Goal: Information Seeking & Learning: Learn about a topic

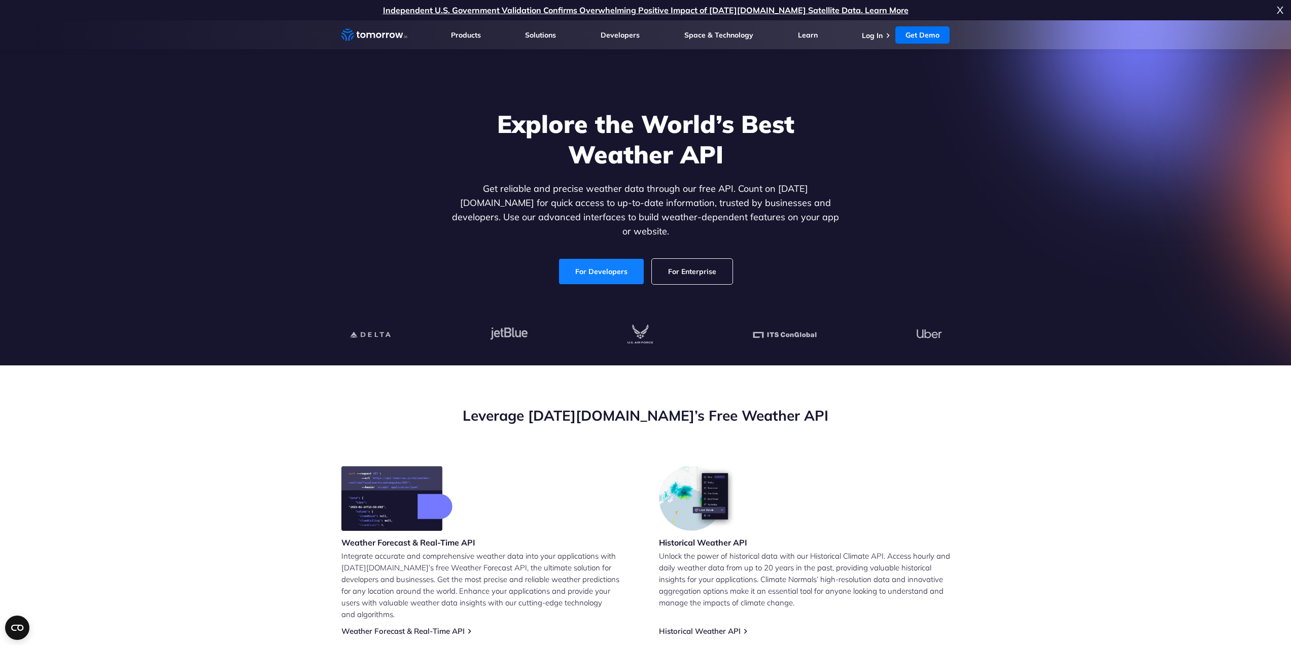
click at [611, 261] on link "For Developers" at bounding box center [601, 271] width 85 height 25
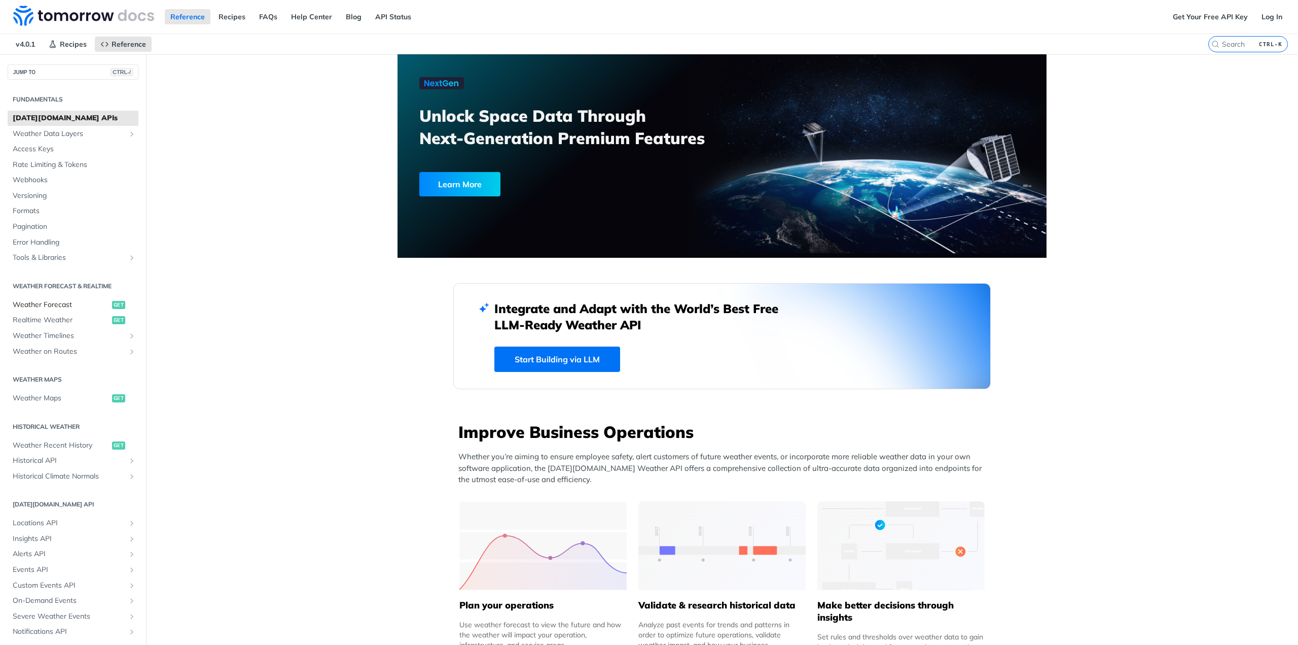
scroll to position [29, 0]
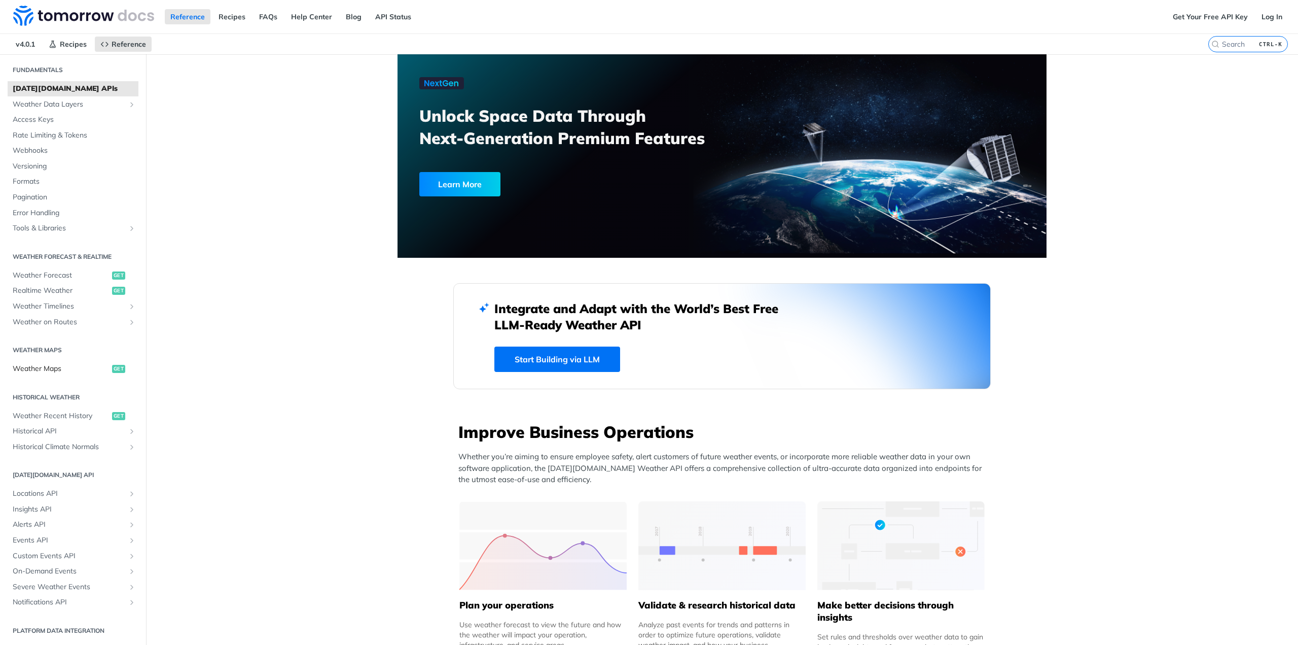
click at [47, 368] on span "Weather Maps" at bounding box center [61, 369] width 97 height 10
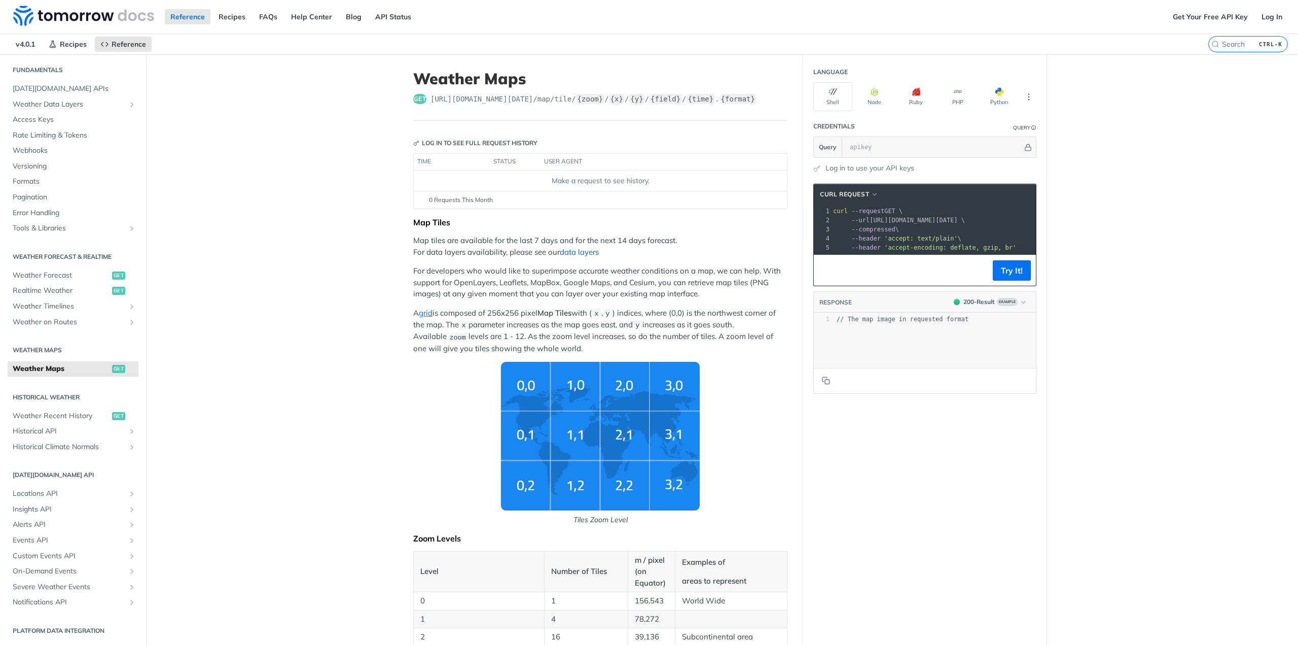
click at [583, 255] on link "data layers" at bounding box center [579, 252] width 39 height 10
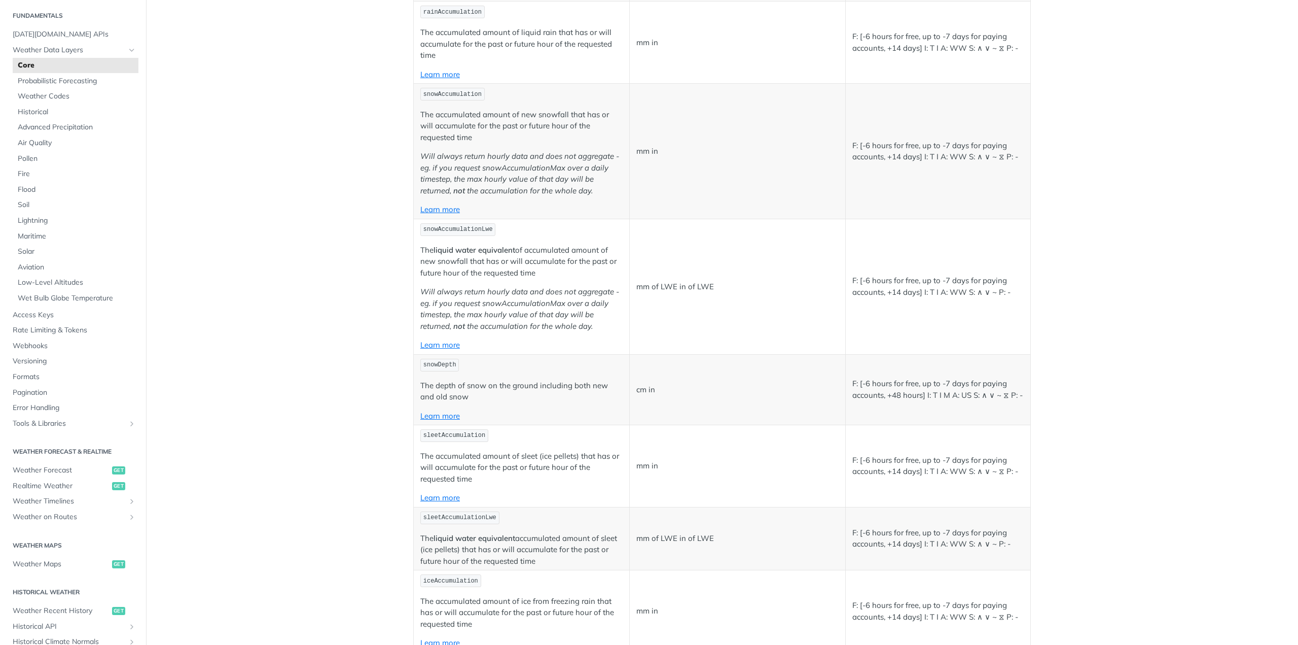
scroll to position [1724, 0]
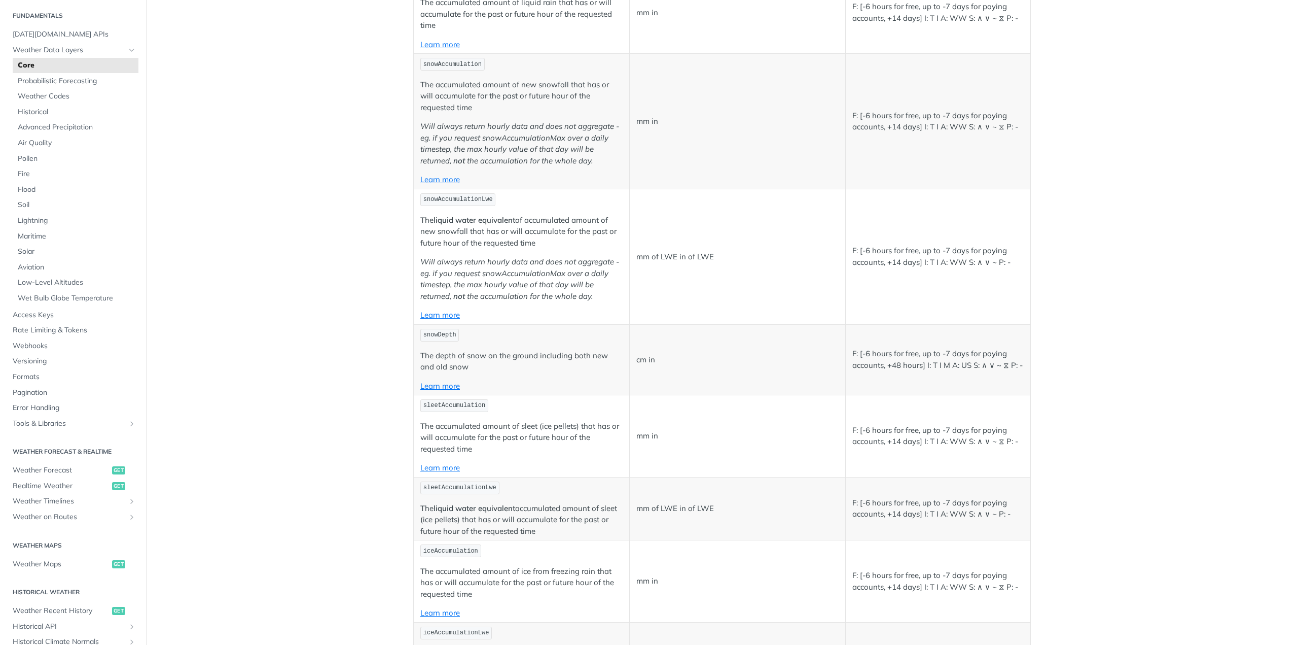
drag, startPoint x: 524, startPoint y: 428, endPoint x: 532, endPoint y: 429, distance: 7.8
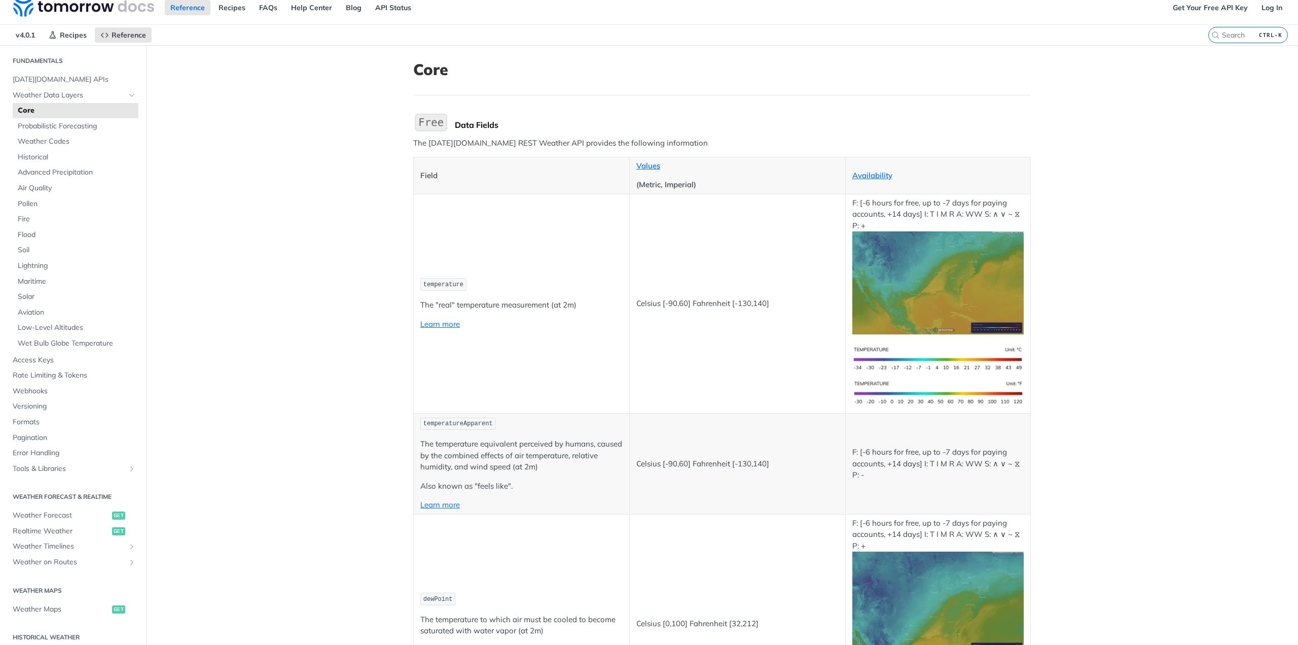
scroll to position [0, 0]
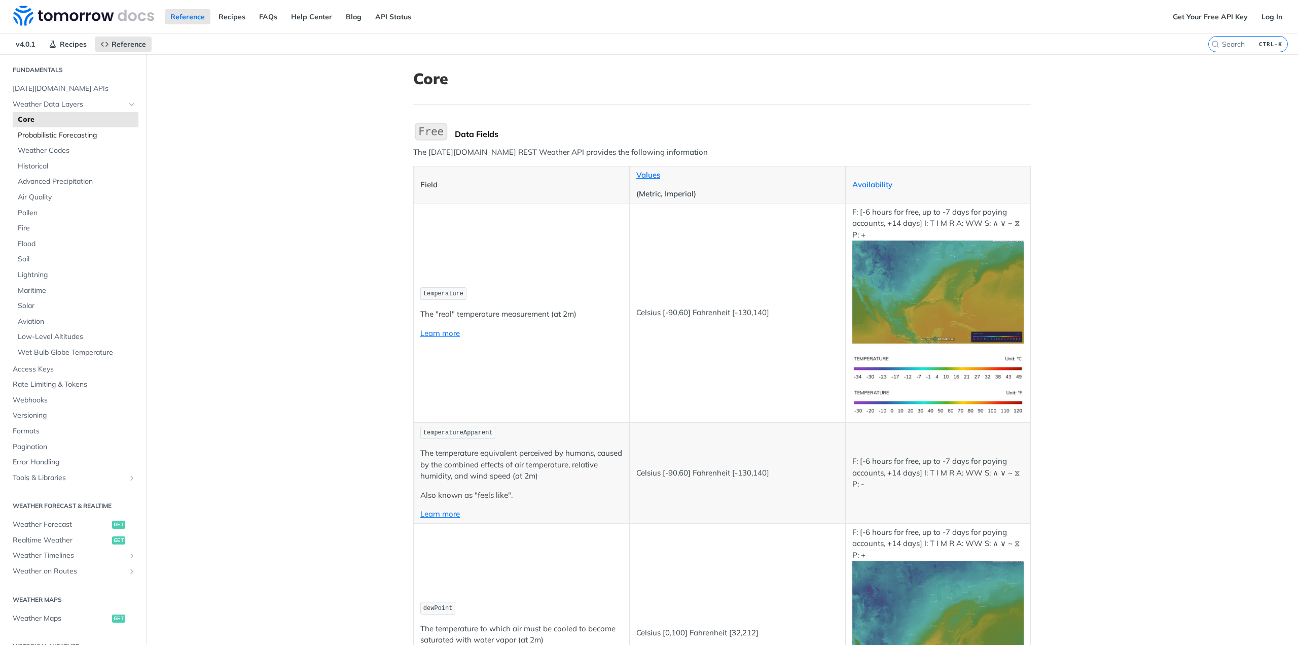
click at [76, 137] on span "Probabilistic Forecasting" at bounding box center [77, 135] width 118 height 10
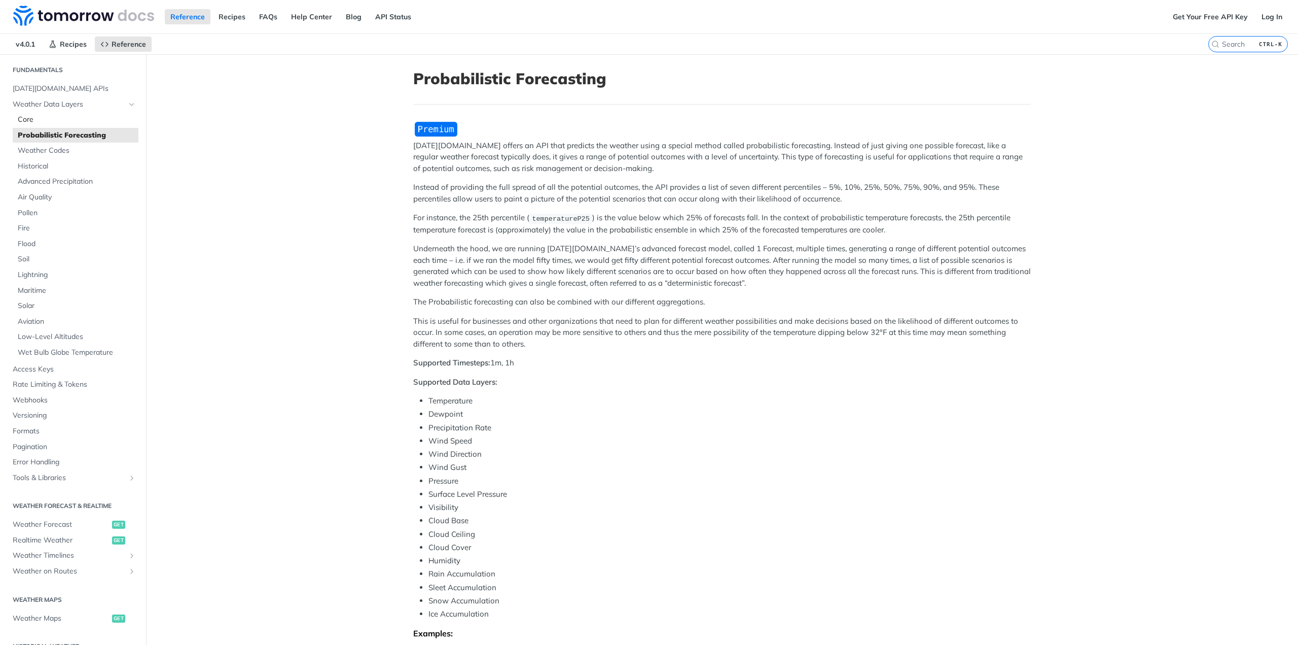
click at [32, 121] on span "Core" at bounding box center [77, 120] width 118 height 10
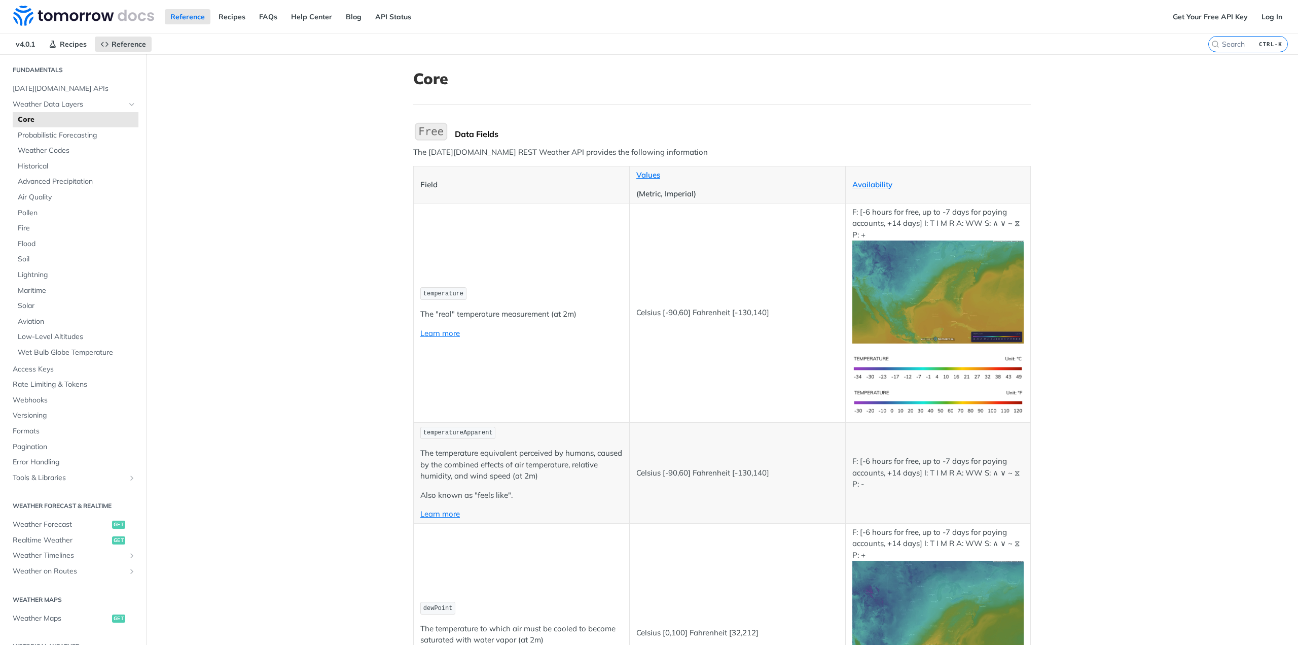
scroll to position [80, 0]
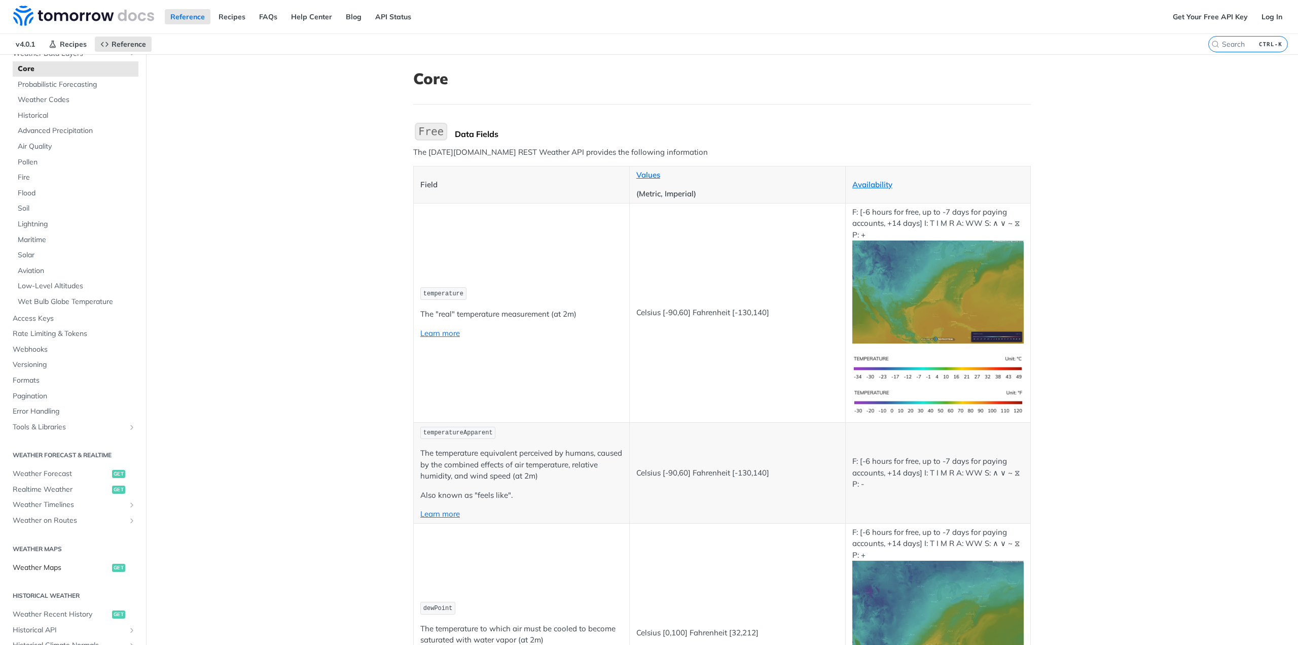
click at [56, 568] on span "Weather Maps" at bounding box center [61, 567] width 97 height 10
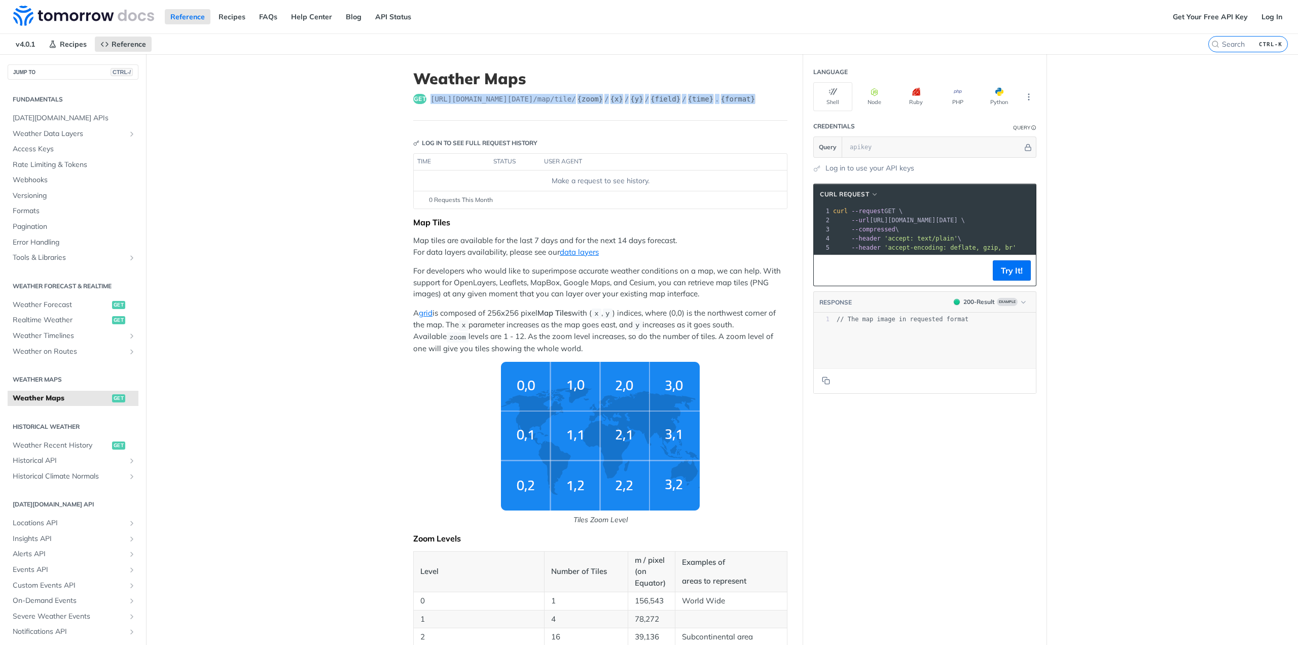
drag, startPoint x: 426, startPoint y: 98, endPoint x: 745, endPoint y: 98, distance: 319.5
click at [745, 98] on div "get https://api.tomorrow.io/v4 /map/tile/ {zoom} / {x} / {y} / {field} / {time}…" at bounding box center [600, 99] width 374 height 10
copy span "https://api.tomorrow.io/v4 /map/tile/ {zoom} / {x} / {y} / {field} / {time} . {…"
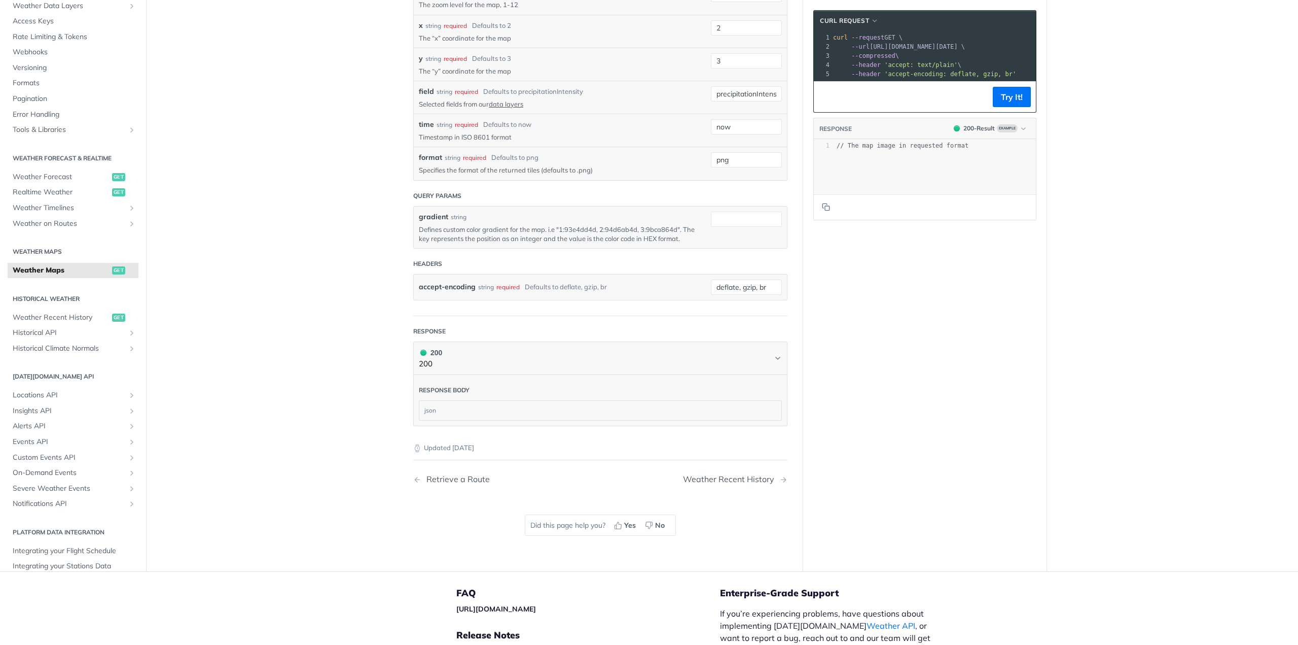
scroll to position [1166, 0]
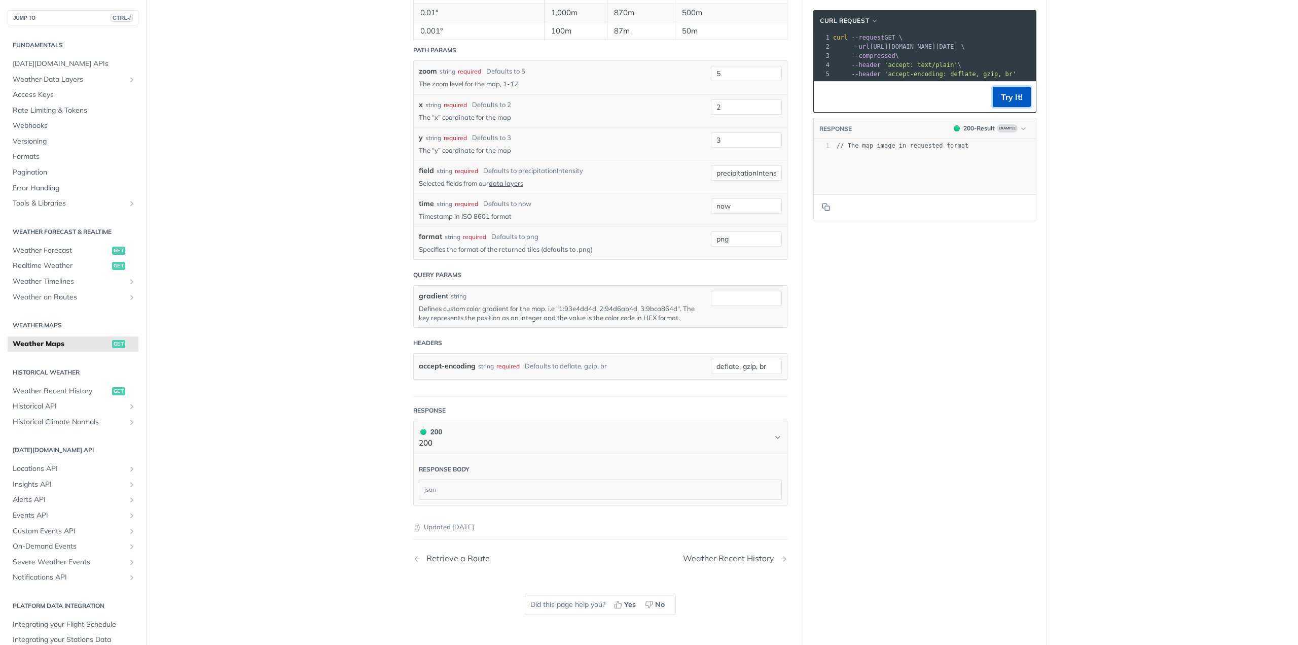
click at [1003, 104] on button "Try It!" at bounding box center [1012, 97] width 38 height 20
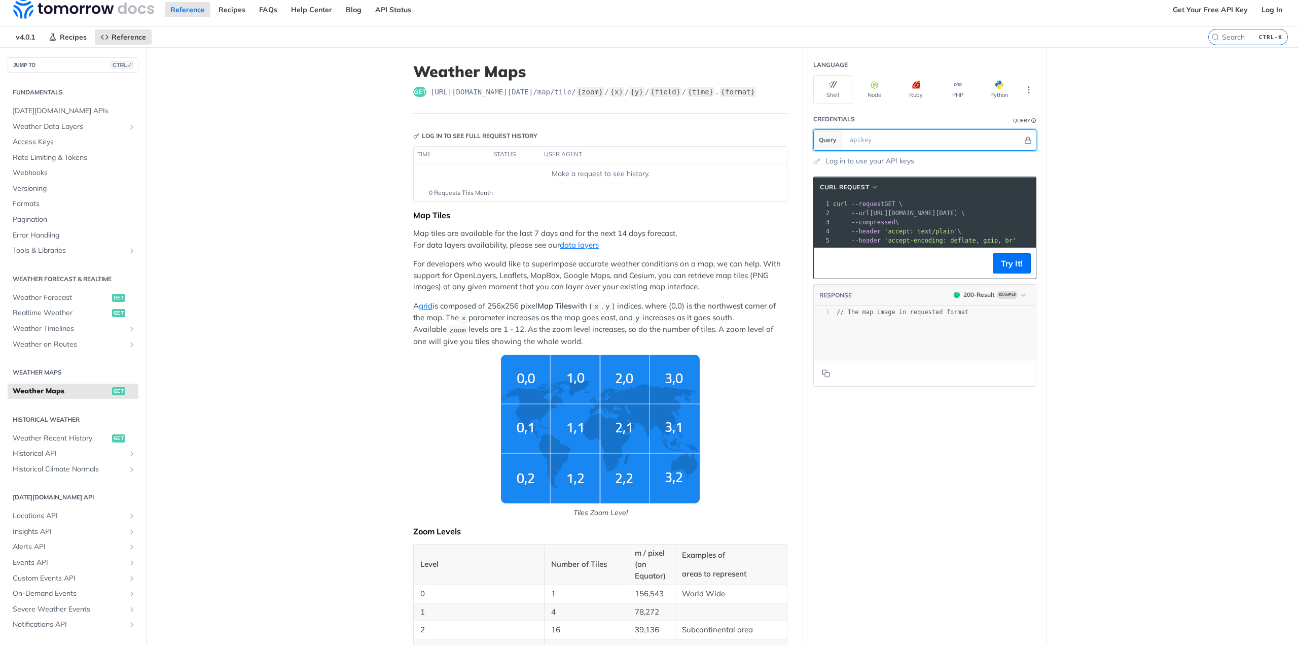
scroll to position [0, 0]
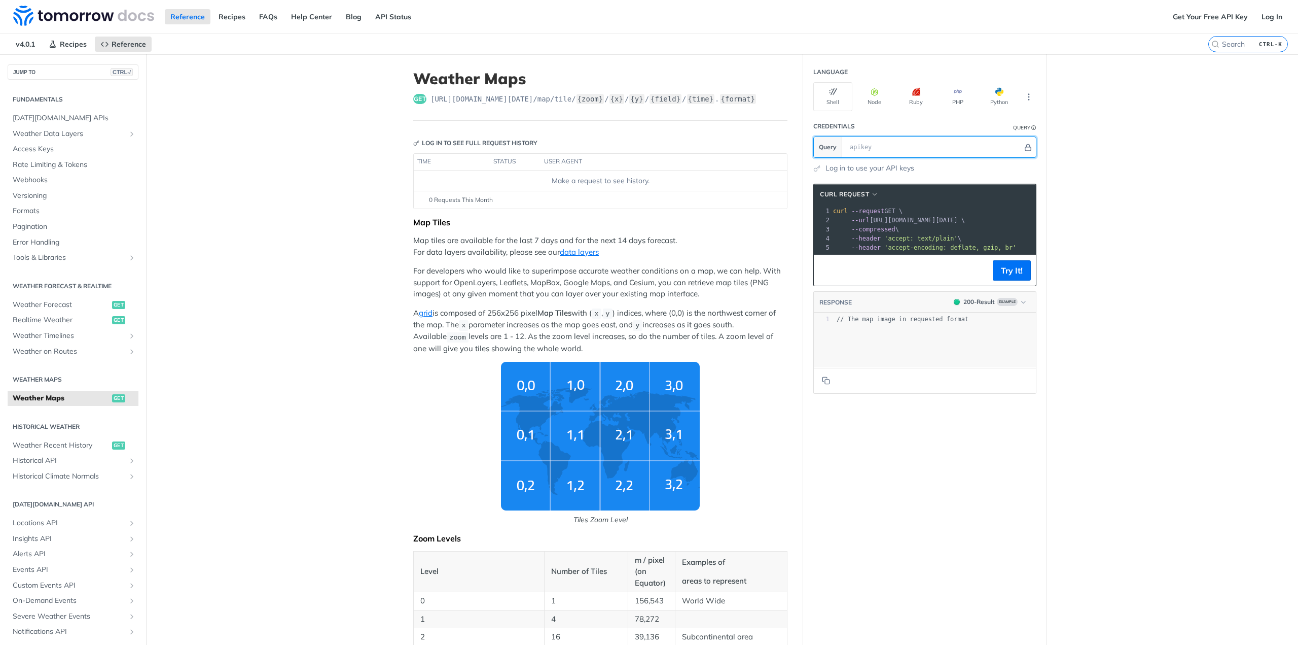
click at [882, 145] on input "text" at bounding box center [934, 147] width 178 height 20
click at [898, 152] on input "text" at bounding box center [934, 147] width 178 height 20
click at [842, 167] on link "Log in to use your API keys" at bounding box center [870, 168] width 89 height 11
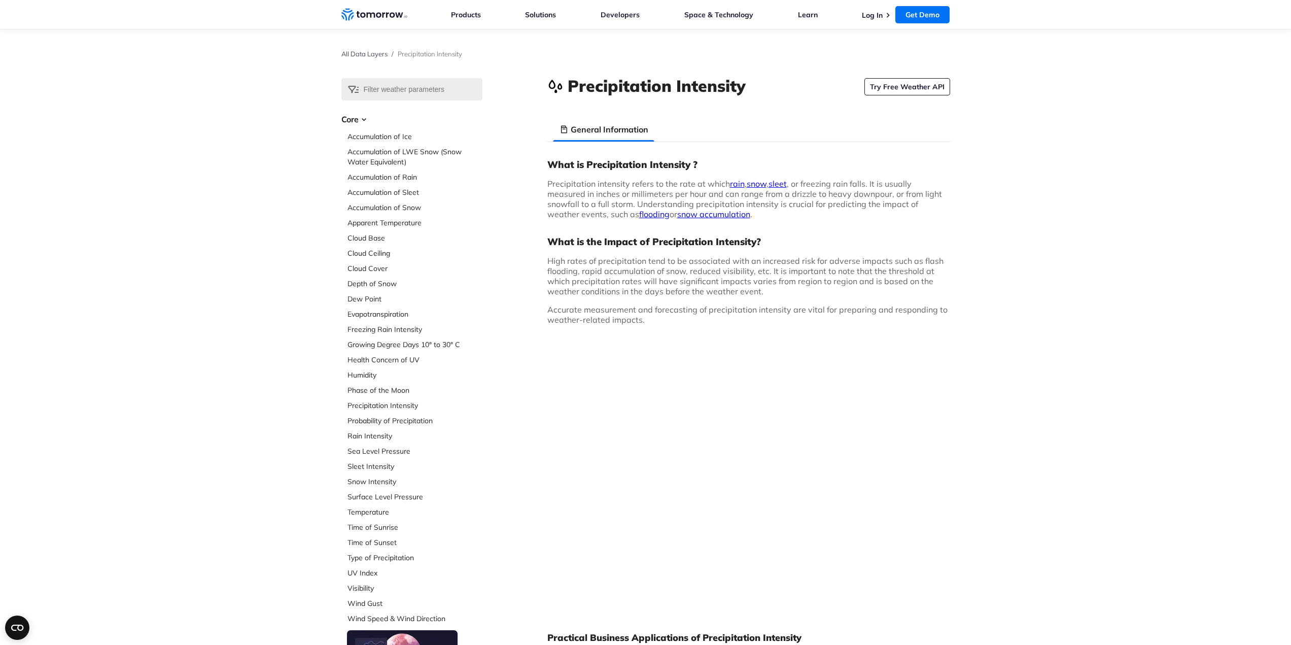
drag, startPoint x: 906, startPoint y: 86, endPoint x: 1001, endPoint y: 117, distance: 99.1
click at [906, 86] on link "Try Free Weather API" at bounding box center [907, 86] width 86 height 17
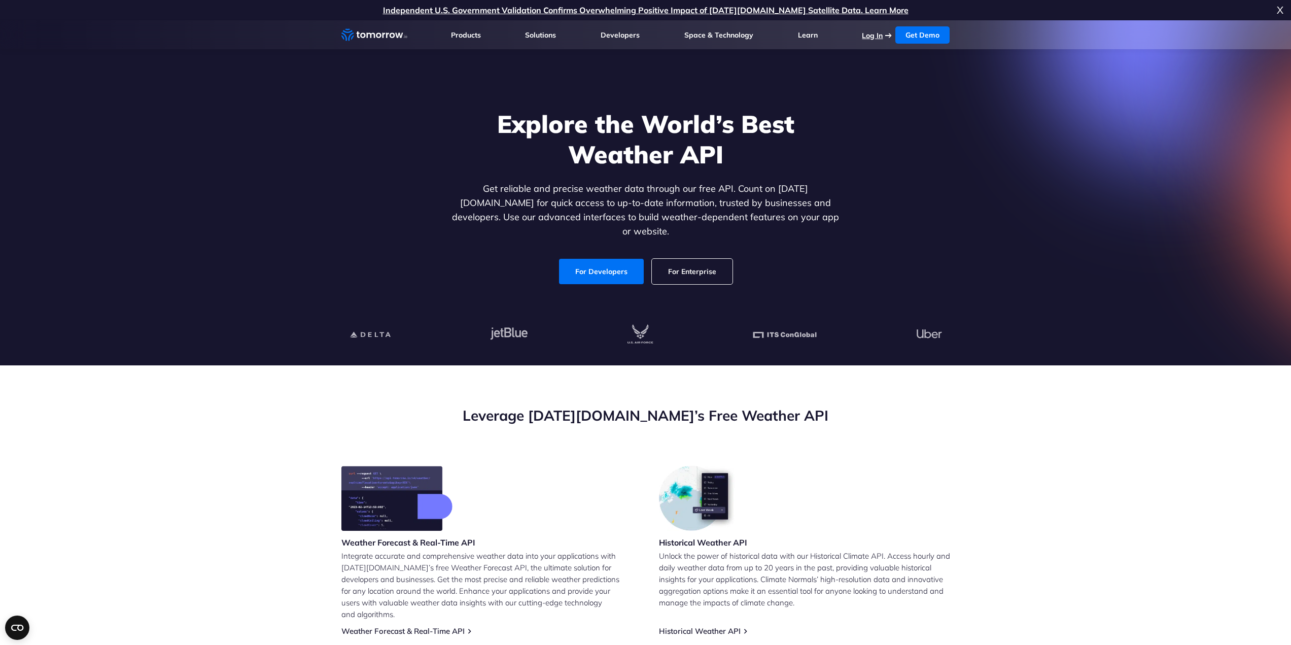
click at [869, 34] on link "Log In" at bounding box center [872, 35] width 21 height 9
click at [679, 264] on link "For Enterprise" at bounding box center [692, 271] width 81 height 25
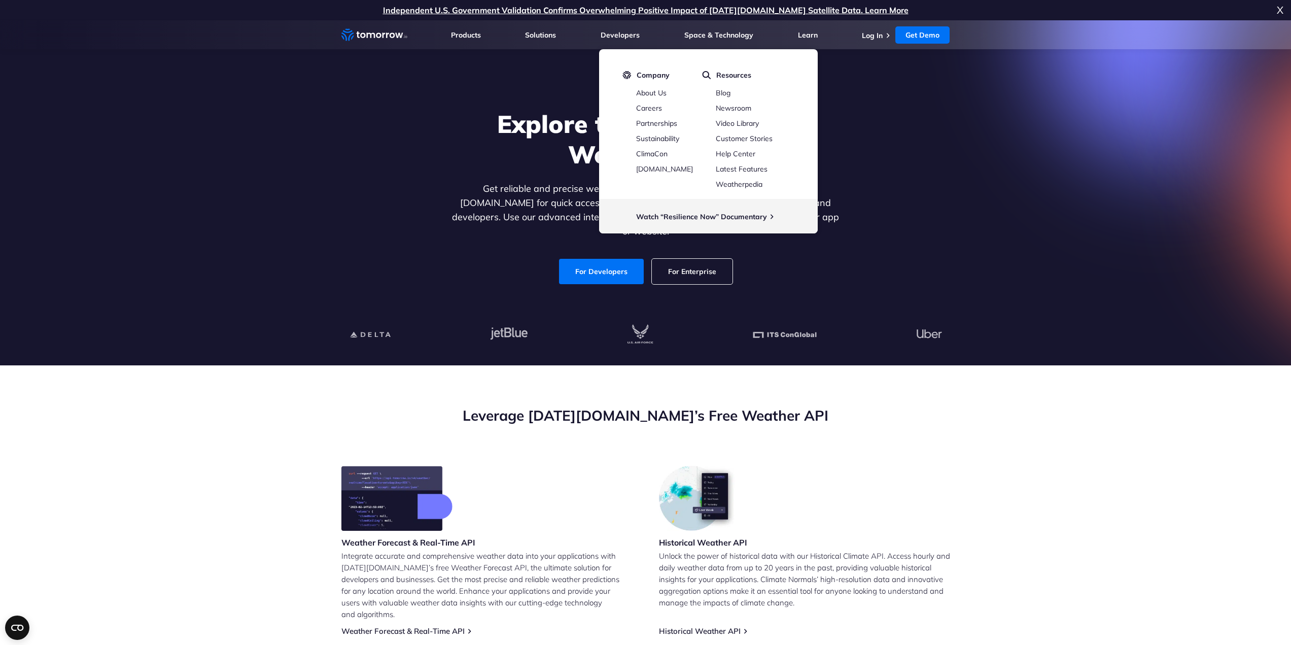
click at [607, 259] on link "For Developers" at bounding box center [601, 271] width 85 height 25
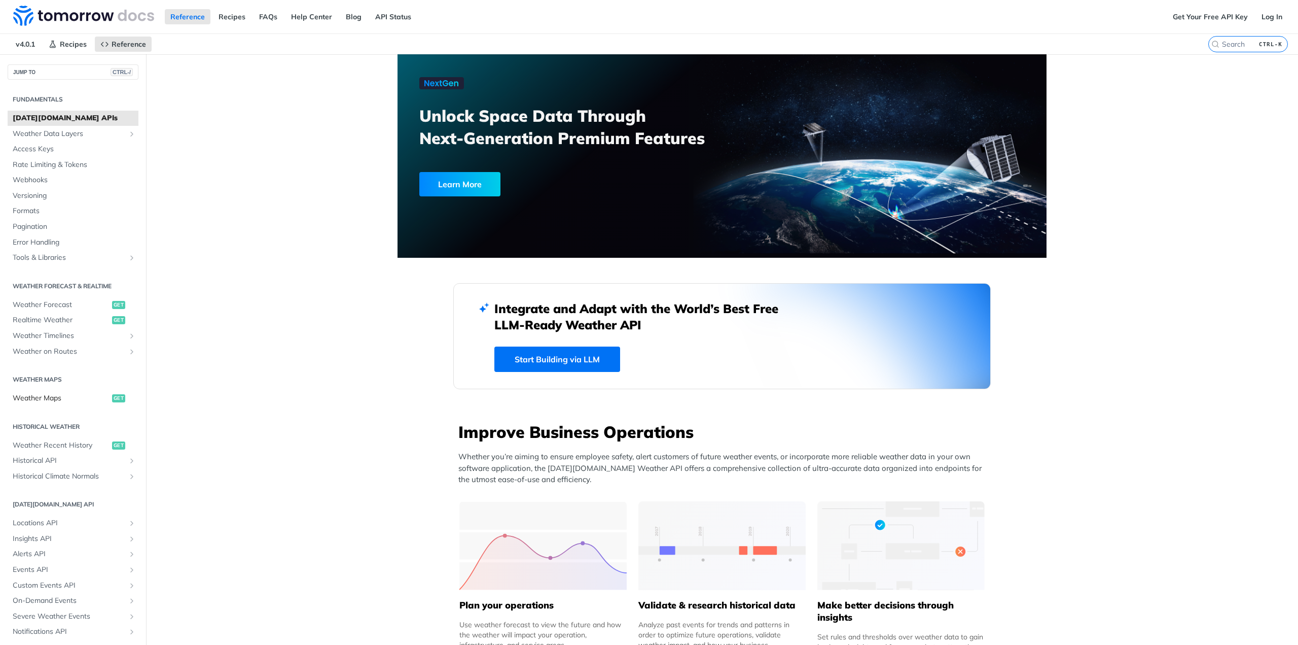
scroll to position [29, 0]
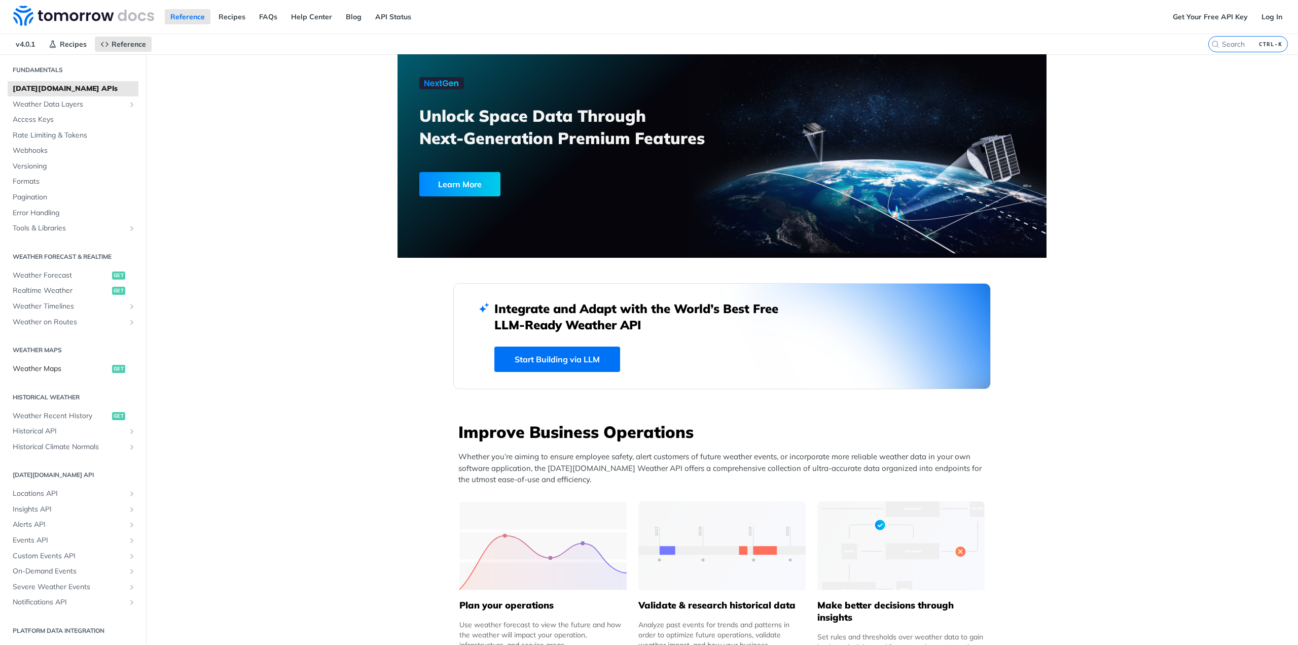
click at [50, 368] on span "Weather Maps" at bounding box center [61, 369] width 97 height 10
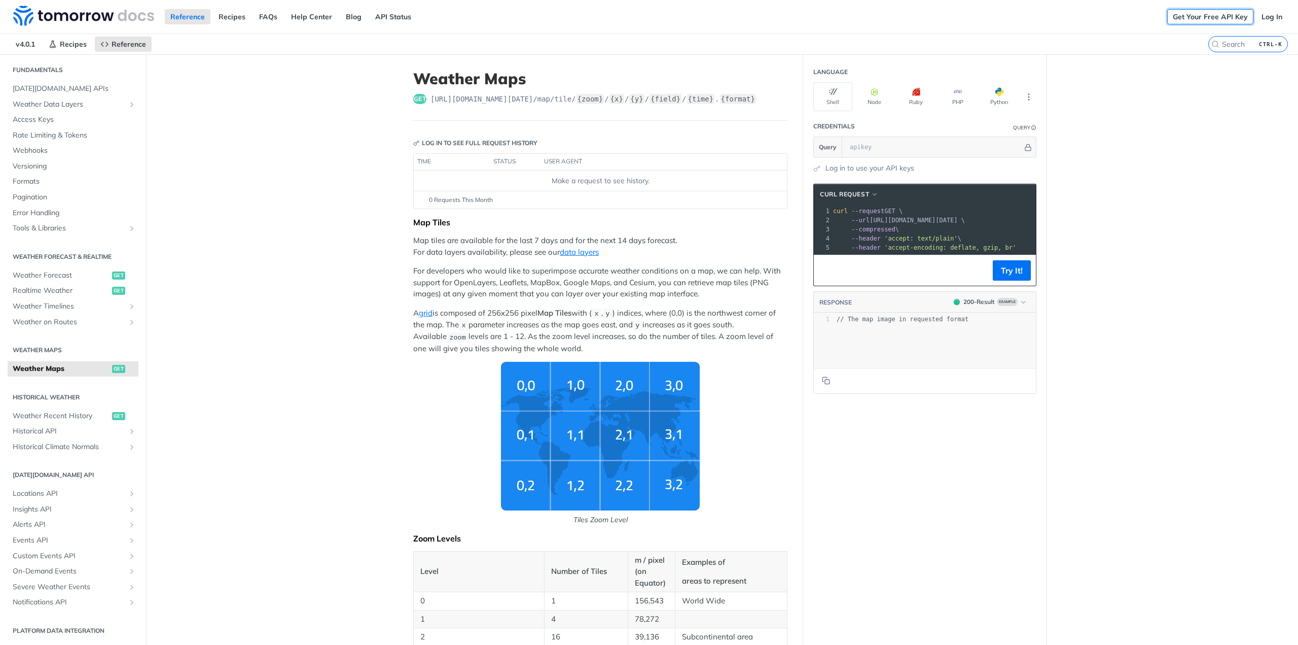
click at [1201, 17] on link "Get Your Free API Key" at bounding box center [1210, 16] width 86 height 15
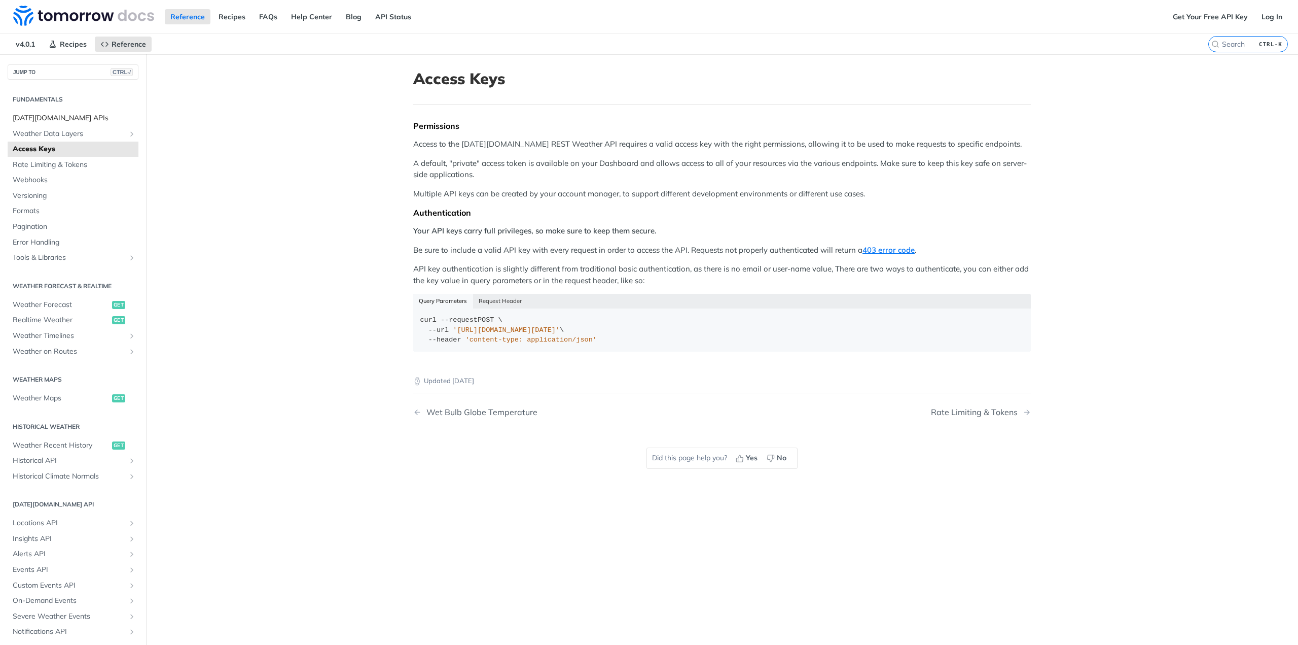
click at [62, 119] on span "Tomorrow.io APIs" at bounding box center [74, 118] width 123 height 10
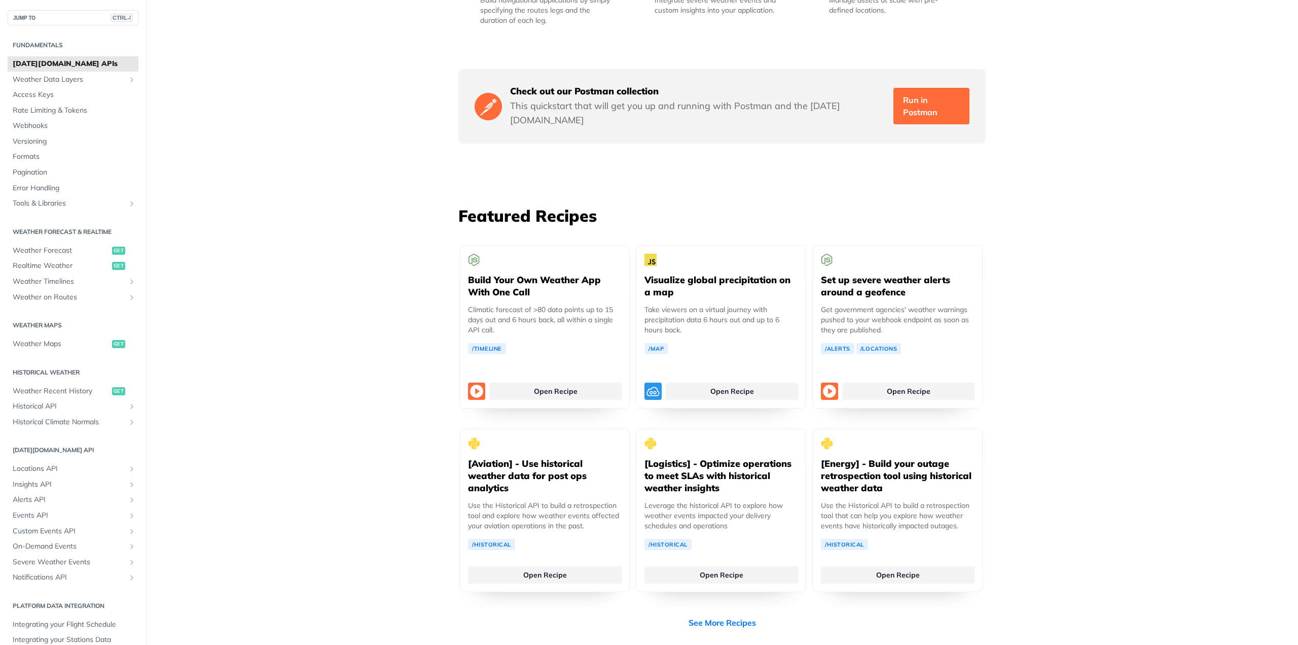
scroll to position [1563, 0]
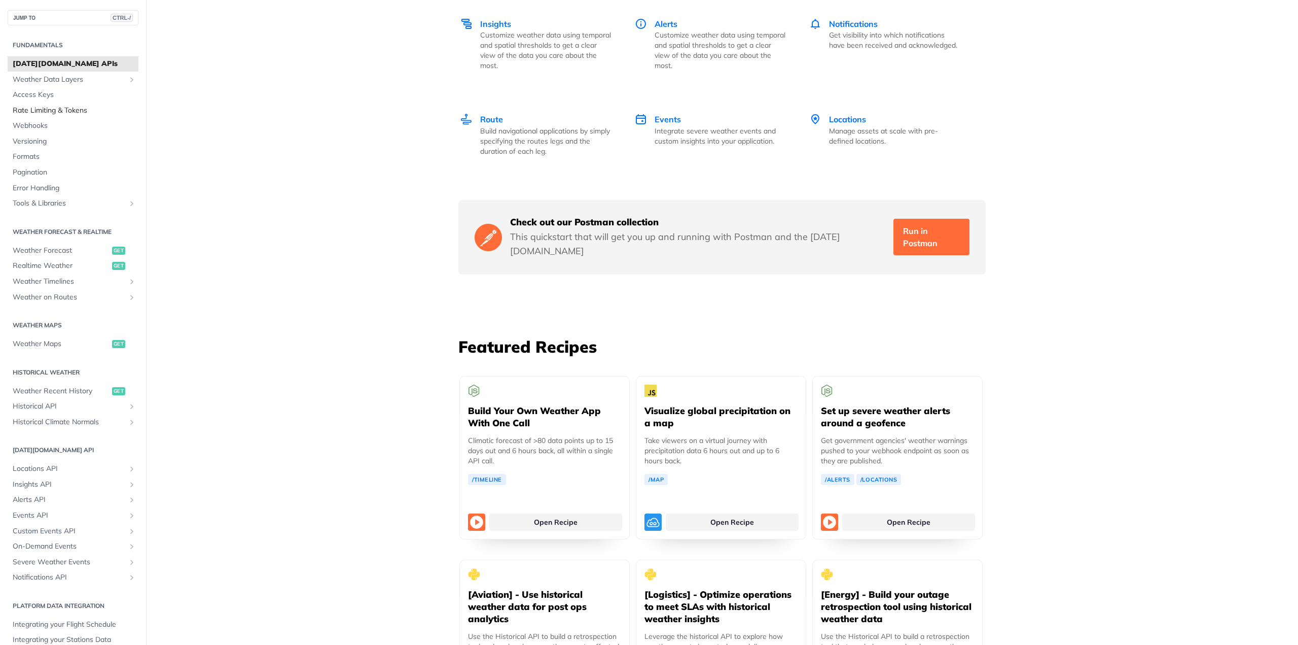
click at [58, 109] on span "Rate Limiting & Tokens" at bounding box center [74, 110] width 123 height 10
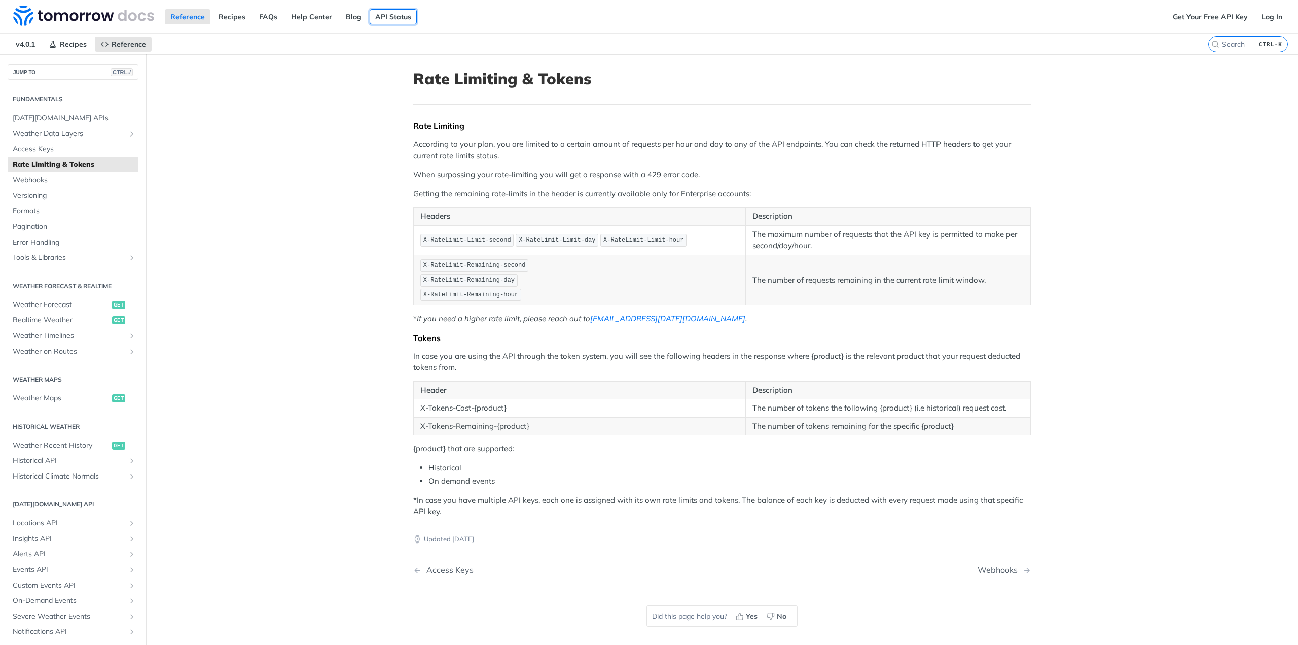
click at [393, 16] on link "API Status" at bounding box center [393, 16] width 47 height 15
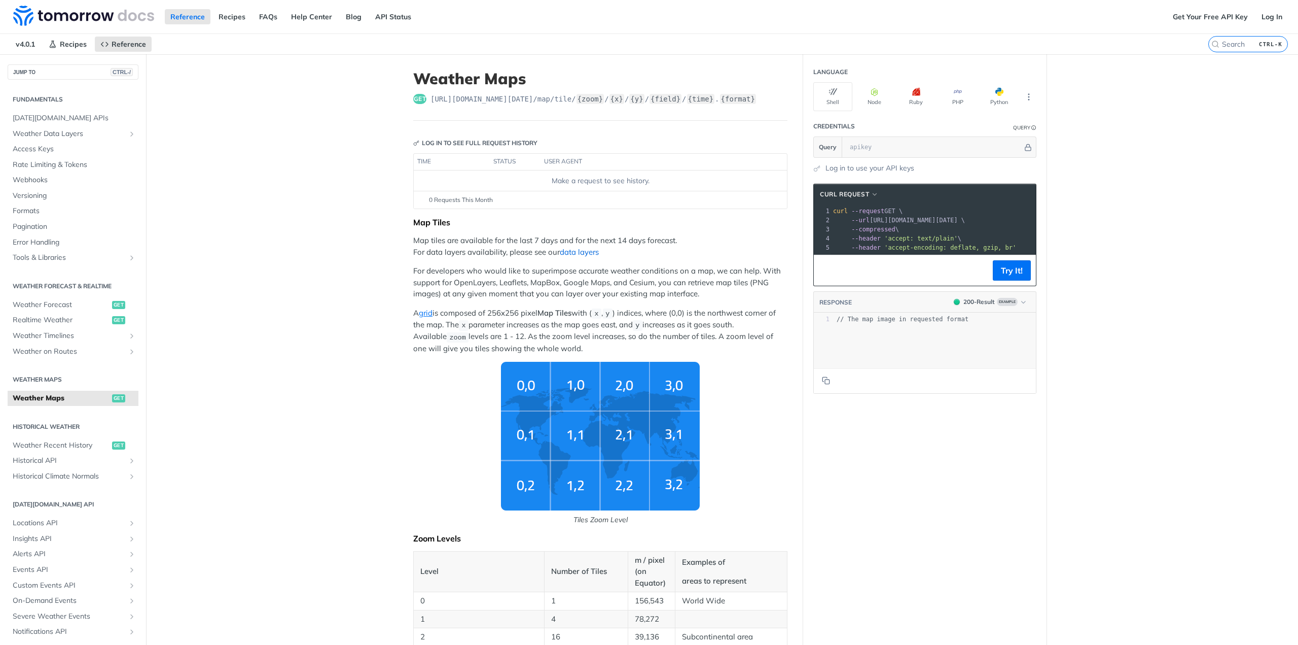
click at [582, 255] on link "data layers" at bounding box center [579, 252] width 39 height 10
